Goal: Task Accomplishment & Management: Manage account settings

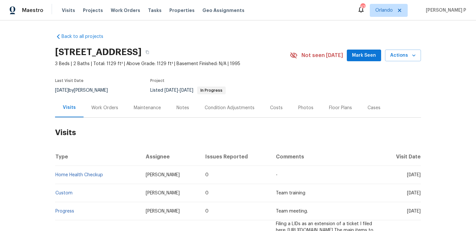
click at [119, 103] on div "Work Orders" at bounding box center [105, 107] width 42 height 19
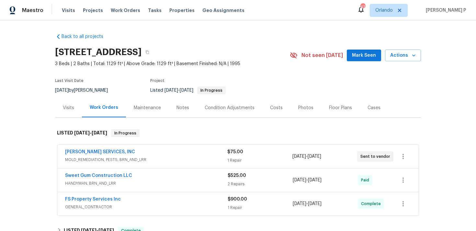
scroll to position [26, 0]
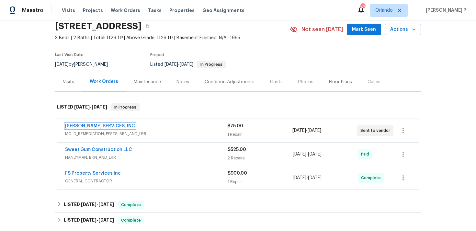
click at [99, 126] on link "[PERSON_NAME] SERVICES, INC" at bounding box center [100, 126] width 70 height 5
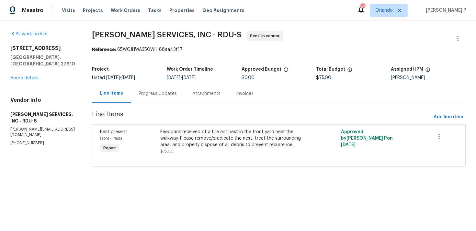
click at [165, 91] on div "Progress Updates" at bounding box center [158, 93] width 38 height 6
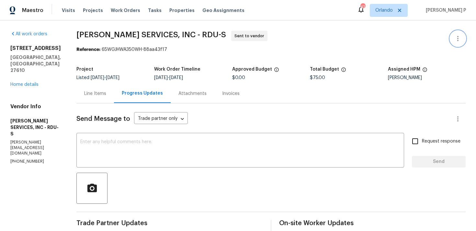
click at [461, 37] on icon "button" at bounding box center [458, 39] width 8 height 8
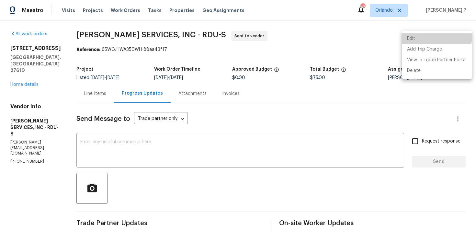
click at [429, 36] on li "Edit" at bounding box center [437, 38] width 70 height 11
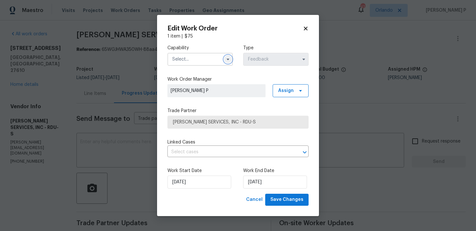
click at [225, 61] on button "button" at bounding box center [228, 59] width 8 height 8
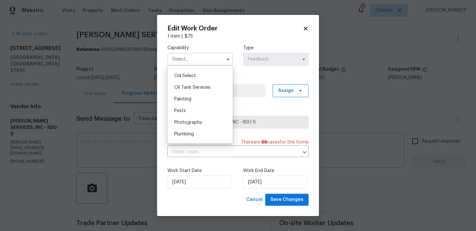
scroll to position [521, 0]
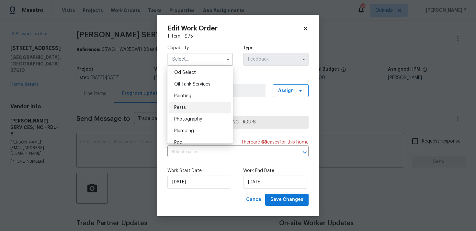
click at [189, 109] on div "Pests" at bounding box center [200, 108] width 62 height 12
type input "Pests"
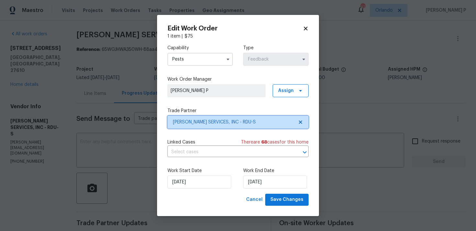
click at [202, 120] on span "[PERSON_NAME] SERVICES, INC - RDU-S" at bounding box center [233, 122] width 121 height 6
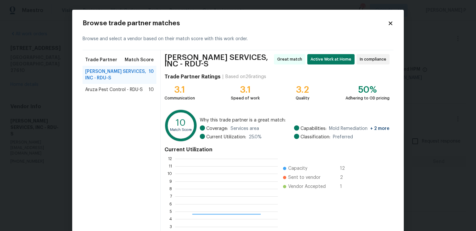
scroll to position [91, 103]
click at [394, 21] on div "Browse trade partner matches Browse and select a vendor based on their match sc…" at bounding box center [237, 144] width 331 height 269
click at [393, 21] on div "Browse trade partner matches Browse and select a vendor based on their match sc…" at bounding box center [237, 144] width 331 height 269
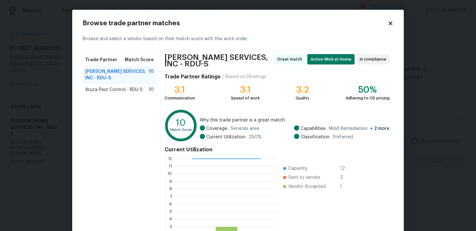
click at [390, 21] on icon at bounding box center [390, 23] width 6 height 6
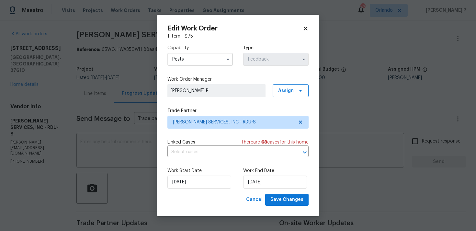
click at [307, 24] on div "Edit Work Order 1 item | $ 75 Capability Pests Type Feedback Work Order Manager…" at bounding box center [238, 115] width 162 height 201
click at [306, 30] on icon at bounding box center [306, 29] width 4 height 4
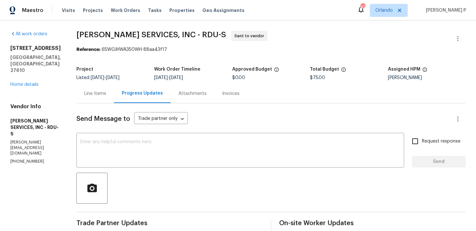
click at [95, 134] on div "Send Message to Trade partner only Trade partner only ​ x ​ Request response Se…" at bounding box center [270, 204] width 389 height 203
click at [99, 143] on textarea at bounding box center [240, 151] width 320 height 23
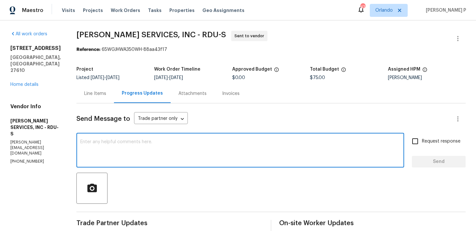
paste textarea "We regret to inform you that the work order has been reassigned as it was not a…"
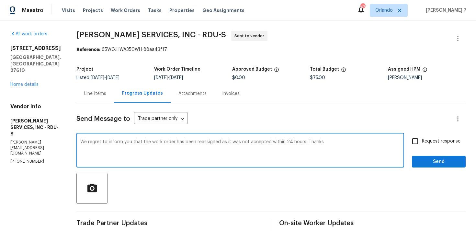
type textarea "We regret to inform you that the work order has been reassigned as it was not a…"
click at [446, 152] on div "Request response Send" at bounding box center [439, 150] width 54 height 33
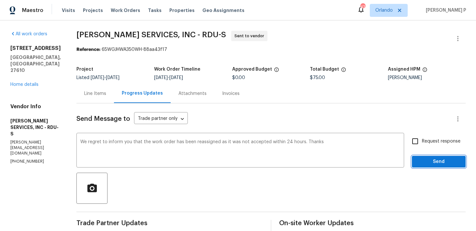
click at [445, 163] on span "Send" at bounding box center [438, 162] width 43 height 8
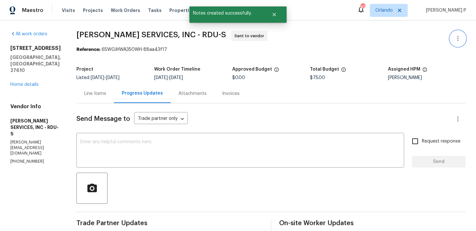
click at [463, 40] on button "button" at bounding box center [458, 39] width 16 height 16
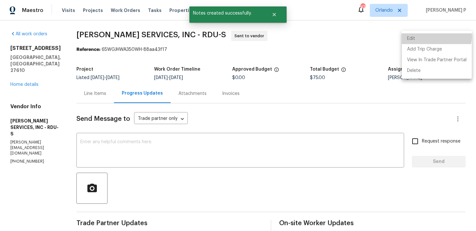
click at [433, 37] on li "Edit" at bounding box center [437, 38] width 70 height 11
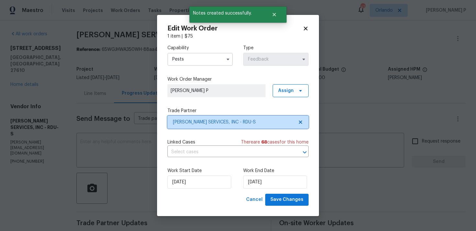
click at [218, 119] on span "[PERSON_NAME] SERVICES, INC - RDU-S" at bounding box center [233, 122] width 121 height 6
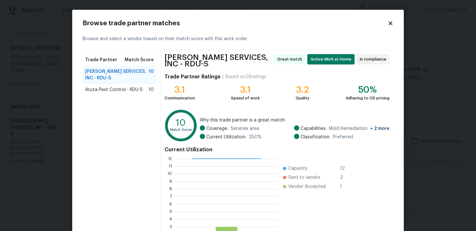
click at [129, 84] on div "Aruza Pest Control - RDU-S 10" at bounding box center [120, 90] width 74 height 12
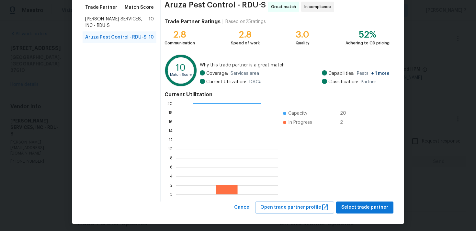
scroll to position [55, 0]
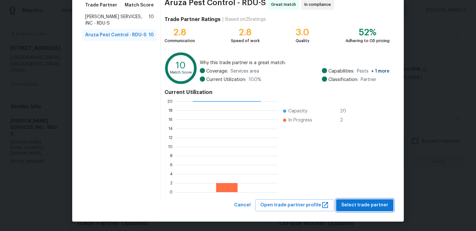
click at [354, 203] on span "Select trade partner" at bounding box center [364, 205] width 47 height 8
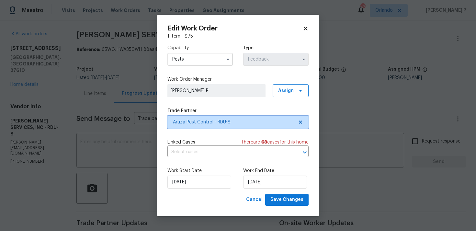
scroll to position [0, 0]
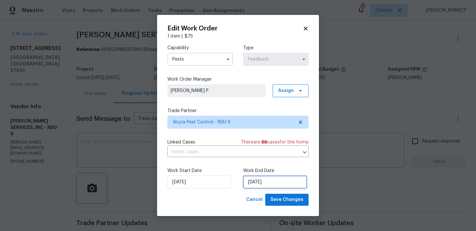
click at [262, 187] on input "[DATE]" at bounding box center [275, 181] width 64 height 13
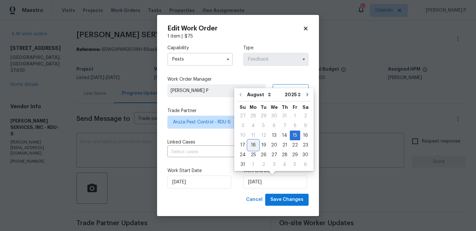
click at [253, 145] on div "18" at bounding box center [253, 144] width 10 height 9
type input "[DATE]"
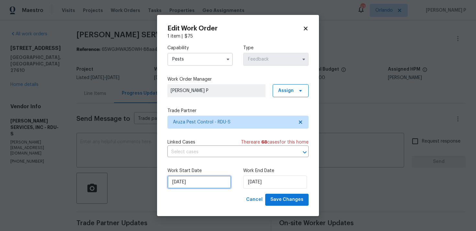
click at [206, 185] on input "[DATE]" at bounding box center [199, 181] width 64 height 13
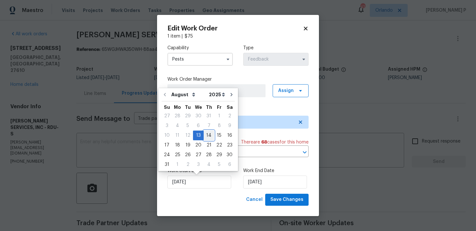
click at [207, 135] on div "14" at bounding box center [209, 135] width 10 height 9
type input "[DATE]"
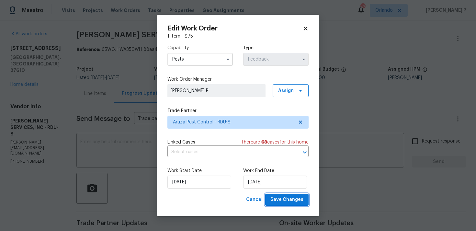
click at [284, 204] on button "Save Changes" at bounding box center [286, 200] width 43 height 12
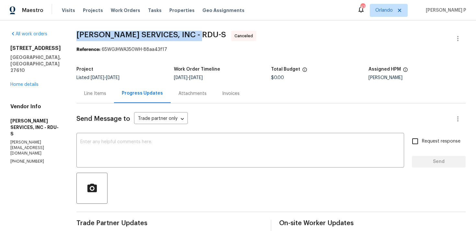
drag, startPoint x: 85, startPoint y: 35, endPoint x: 212, endPoint y: 36, distance: 126.9
click at [212, 36] on span "[PERSON_NAME] SERVICES, INC - RDU-S Canceled" at bounding box center [263, 39] width 374 height 16
copy span "[PERSON_NAME] SERVICES, INC - RDU-S"
click at [33, 82] on link "Home details" at bounding box center [24, 84] width 28 height 5
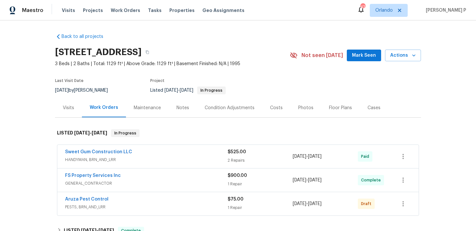
click at [86, 196] on span "Aruza Pest Control" at bounding box center [86, 199] width 43 height 6
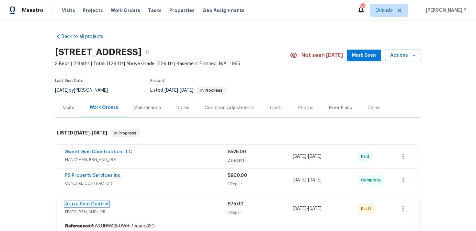
click at [89, 205] on link "Aruza Pest Control" at bounding box center [86, 204] width 43 height 5
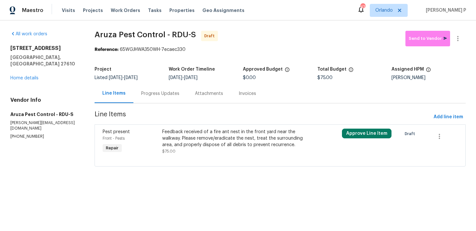
click at [155, 40] on span "Aruza Pest Control - RDU-S Draft" at bounding box center [250, 39] width 311 height 16
drag, startPoint x: 96, startPoint y: 34, endPoint x: 196, endPoint y: 32, distance: 100.0
click at [196, 32] on span "Aruza Pest Control - RDU-S Draft" at bounding box center [250, 39] width 311 height 16
copy span "Aruza Pest Control - RDU-S"
click at [161, 94] on div "Progress Updates" at bounding box center [160, 93] width 38 height 6
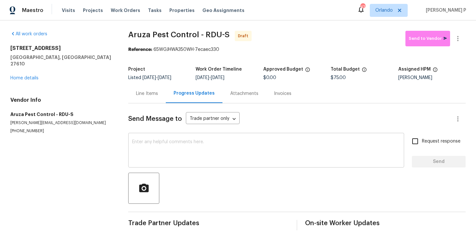
click at [189, 141] on textarea at bounding box center [266, 151] width 268 height 23
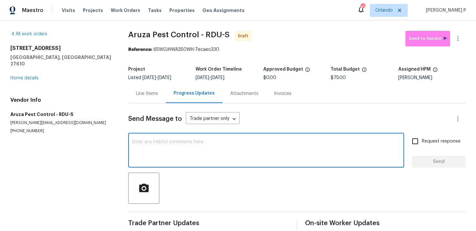
paste textarea "Hi, this is [PERSON_NAME] with Opendoor. I’m confirming you received the WO for…"
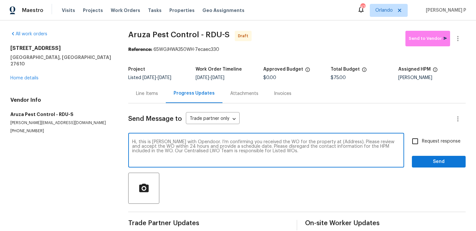
drag, startPoint x: 324, startPoint y: 140, endPoint x: 344, endPoint y: 141, distance: 19.8
click at [344, 141] on textarea "Hi, this is [PERSON_NAME] with Opendoor. I’m confirming you received the WO for…" at bounding box center [266, 151] width 268 height 23
paste textarea "[STREET_ADDRESS]"
type textarea "Hi, this is [PERSON_NAME] with Opendoor. I’m confirming you received the WO for…"
click at [453, 142] on span "Request response" at bounding box center [441, 141] width 39 height 7
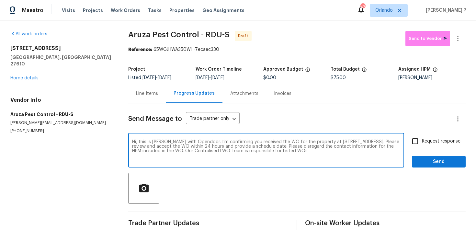
click at [422, 142] on input "Request response" at bounding box center [415, 141] width 14 height 14
checkbox input "true"
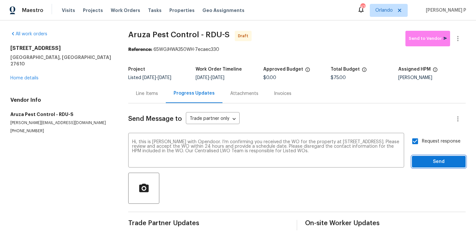
click at [451, 165] on span "Send" at bounding box center [438, 162] width 43 height 8
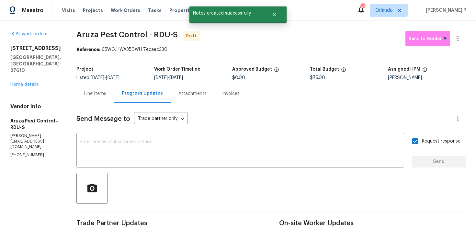
click at [451, 165] on div "Request response Send" at bounding box center [439, 150] width 54 height 33
click at [380, 194] on div at bounding box center [270, 188] width 389 height 31
click at [460, 38] on icon "button" at bounding box center [458, 39] width 8 height 8
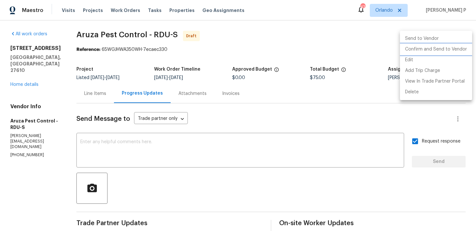
click at [433, 46] on li "Confirm and Send to Vendor" at bounding box center [436, 49] width 72 height 11
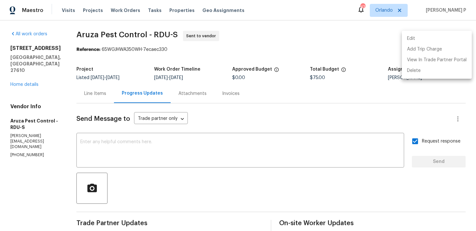
click at [193, 172] on div at bounding box center [238, 115] width 476 height 231
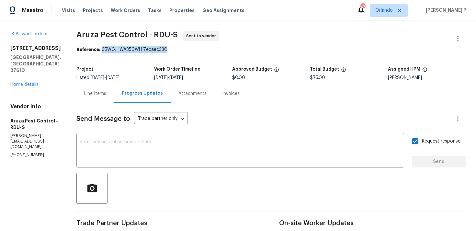
drag, startPoint x: 103, startPoint y: 50, endPoint x: 217, endPoint y: 50, distance: 113.6
click at [216, 50] on div "Reference: 65WGJHWA350WH-7ecaec330" at bounding box center [270, 49] width 389 height 6
copy div "65WGJHWA350WH-7ecaec330"
click at [89, 32] on span "Aruza Pest Control - RDU-S" at bounding box center [126, 35] width 101 height 8
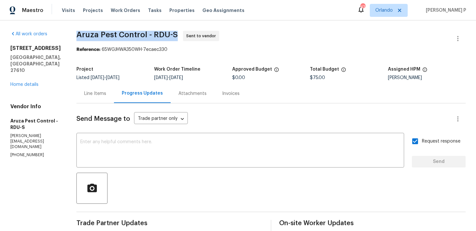
drag, startPoint x: 76, startPoint y: 34, endPoint x: 175, endPoint y: 35, distance: 98.7
click at [176, 35] on div "All work orders [STREET_ADDRESS] Home details Vendor Info Aruza Pest Control - …" at bounding box center [238, 152] width 476 height 265
copy span "Aruza Pest Control - RDU-S"
